Goal: Task Accomplishment & Management: Use online tool/utility

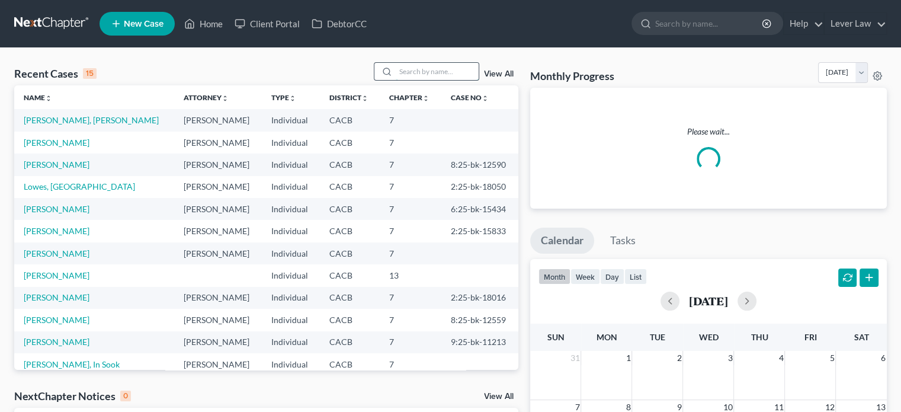
click at [415, 75] on input "search" at bounding box center [437, 71] width 83 height 17
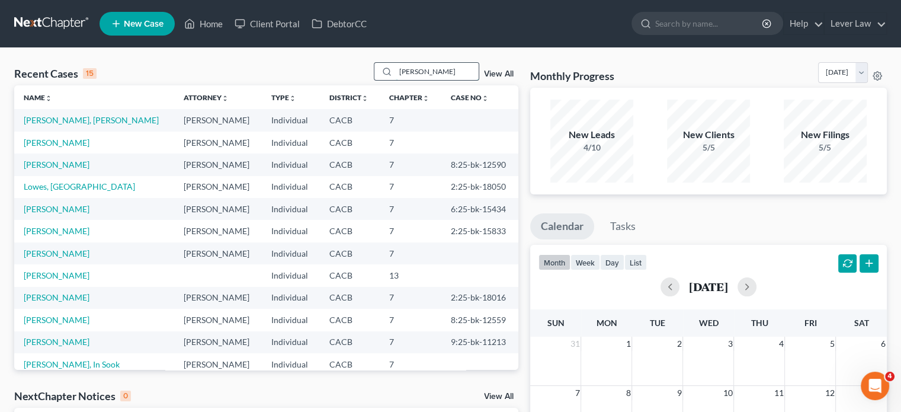
type input "[PERSON_NAME]"
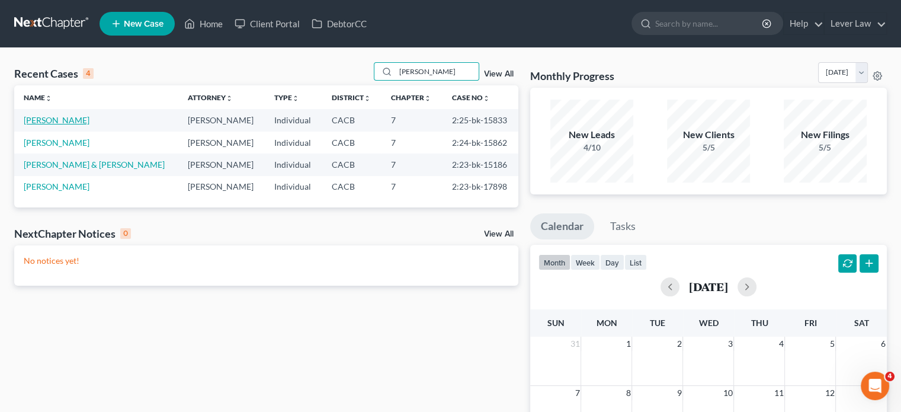
click at [55, 120] on link "[PERSON_NAME]" at bounding box center [57, 120] width 66 height 10
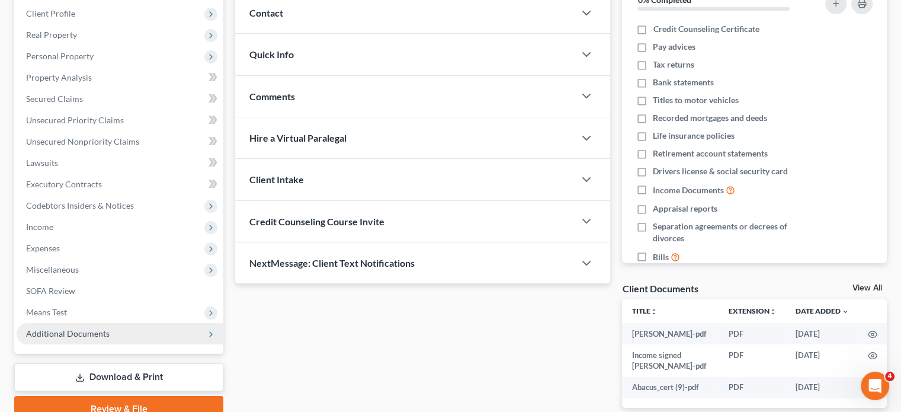
scroll to position [178, 0]
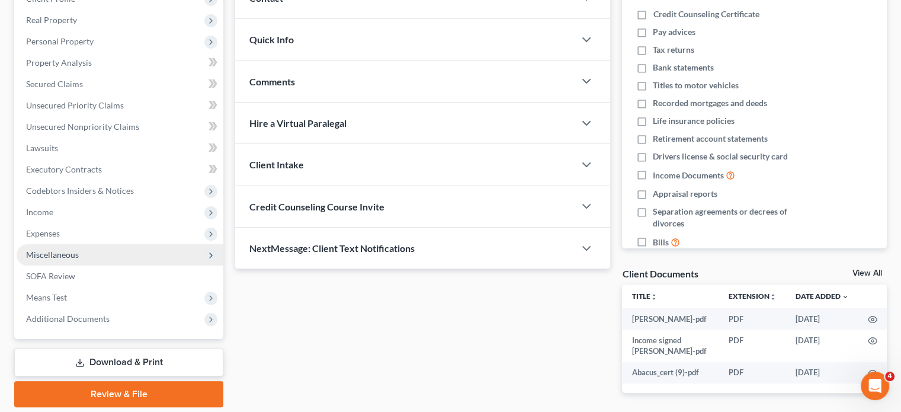
click at [68, 252] on span "Miscellaneous" at bounding box center [52, 255] width 53 height 10
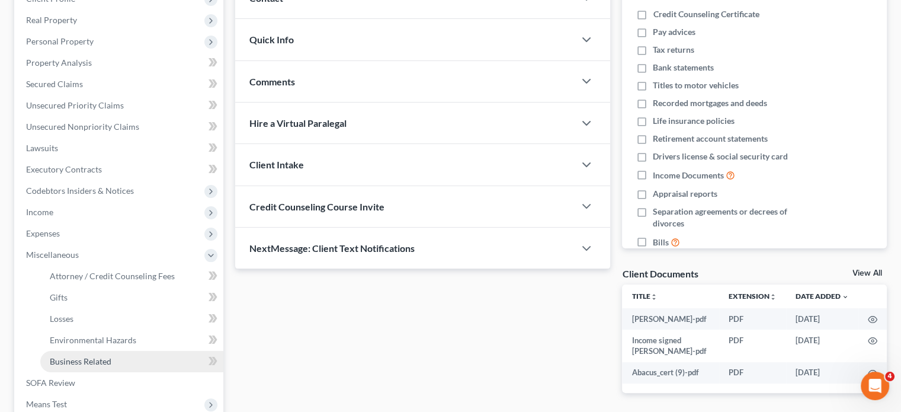
click at [80, 362] on span "Business Related" at bounding box center [81, 361] width 62 height 10
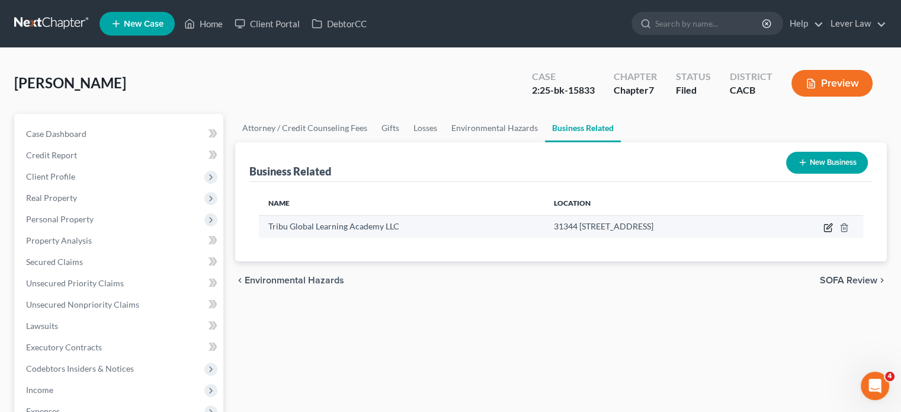
click at [827, 228] on icon "button" at bounding box center [828, 227] width 9 height 9
select select "member"
select select "4"
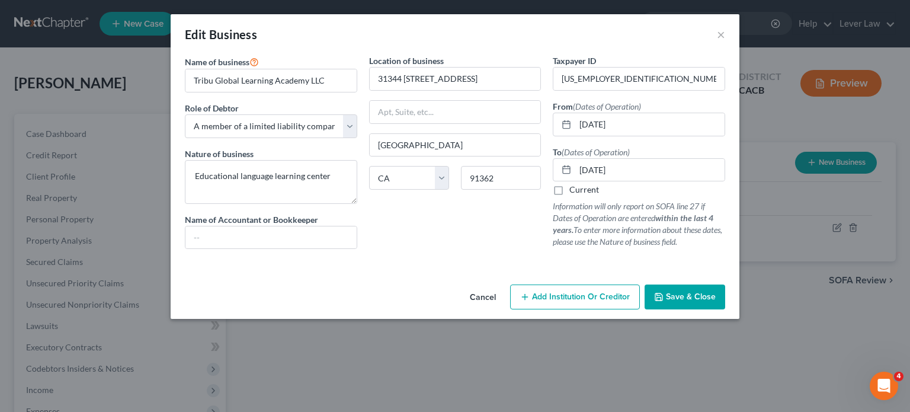
click at [690, 293] on span "Save & Close" at bounding box center [691, 297] width 50 height 10
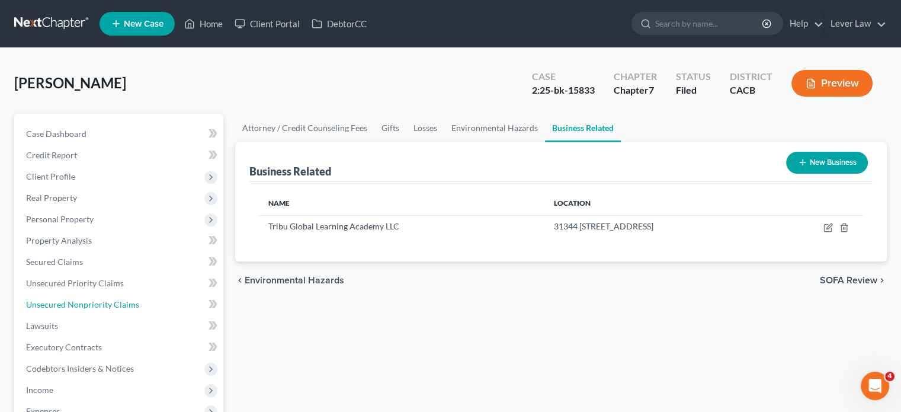
drag, startPoint x: 114, startPoint y: 308, endPoint x: 463, endPoint y: 279, distance: 349.6
click at [114, 308] on span "Unsecured Nonpriority Claims" at bounding box center [82, 304] width 113 height 10
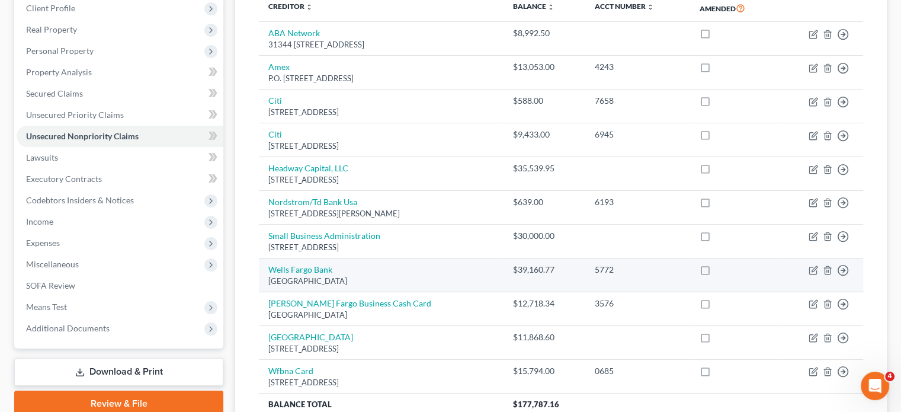
scroll to position [178, 0]
